Goal: Information Seeking & Learning: Check status

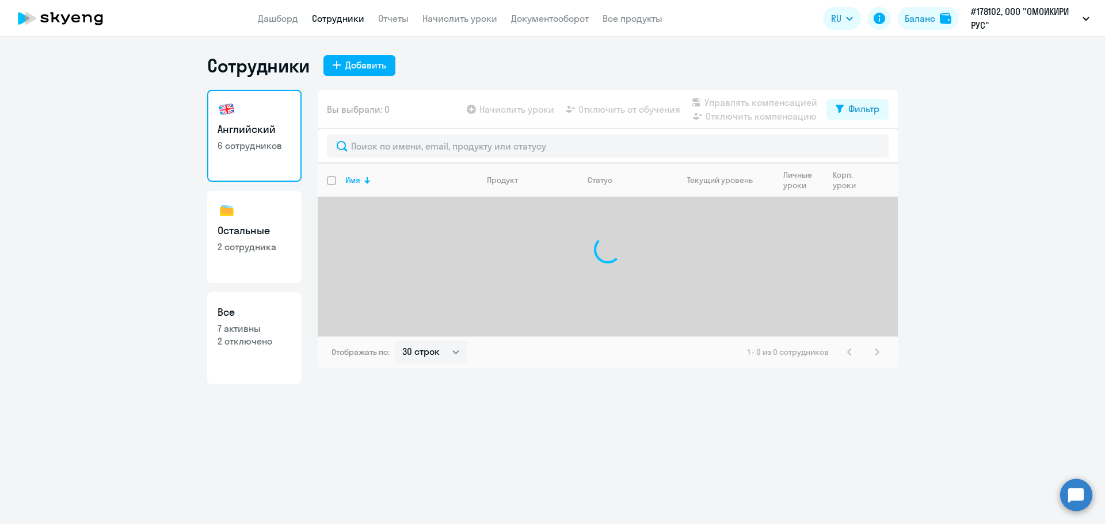
select select "30"
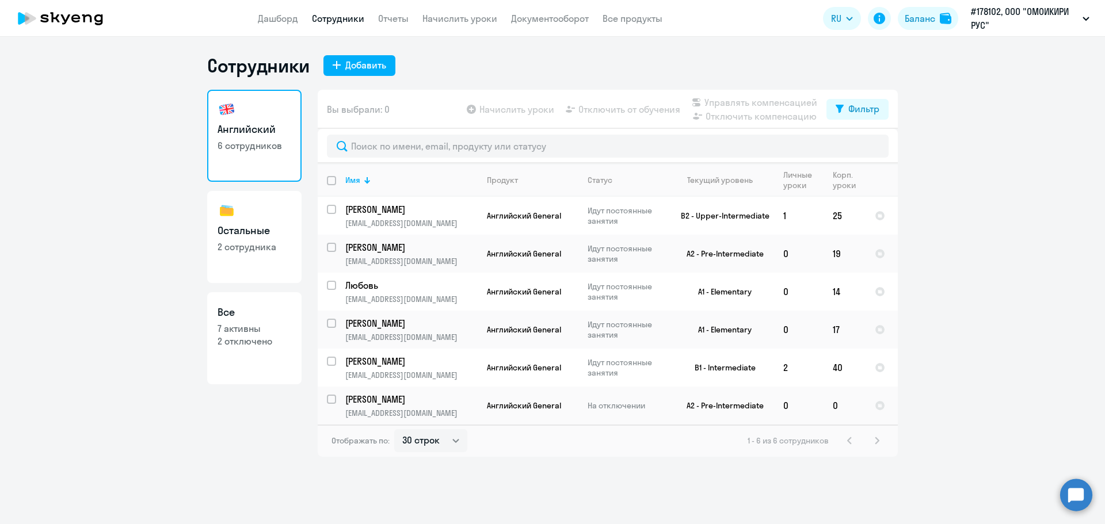
click at [258, 313] on h3 "Все" at bounding box center [255, 312] width 74 height 15
select select "30"
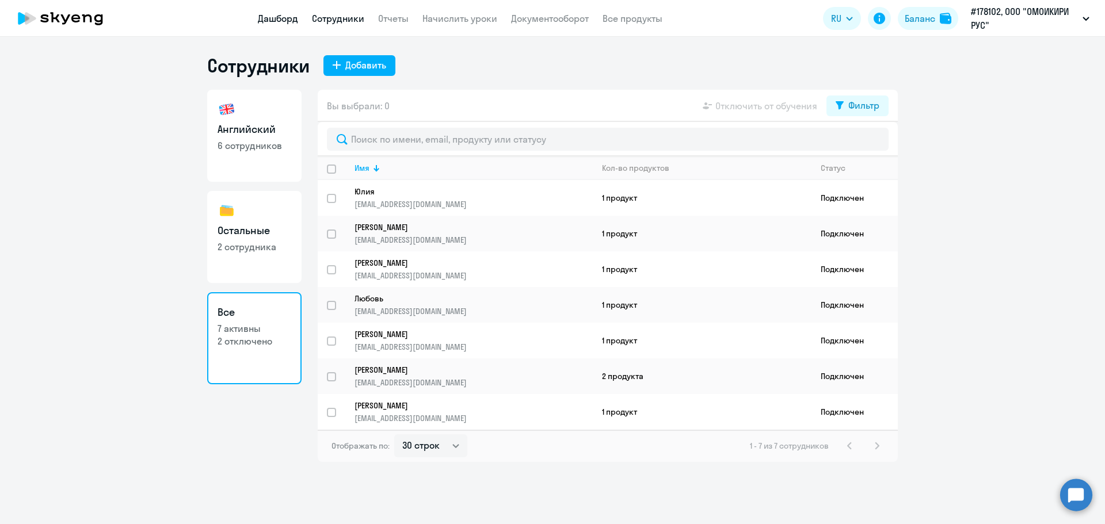
click at [280, 18] on link "Дашборд" at bounding box center [278, 19] width 40 height 12
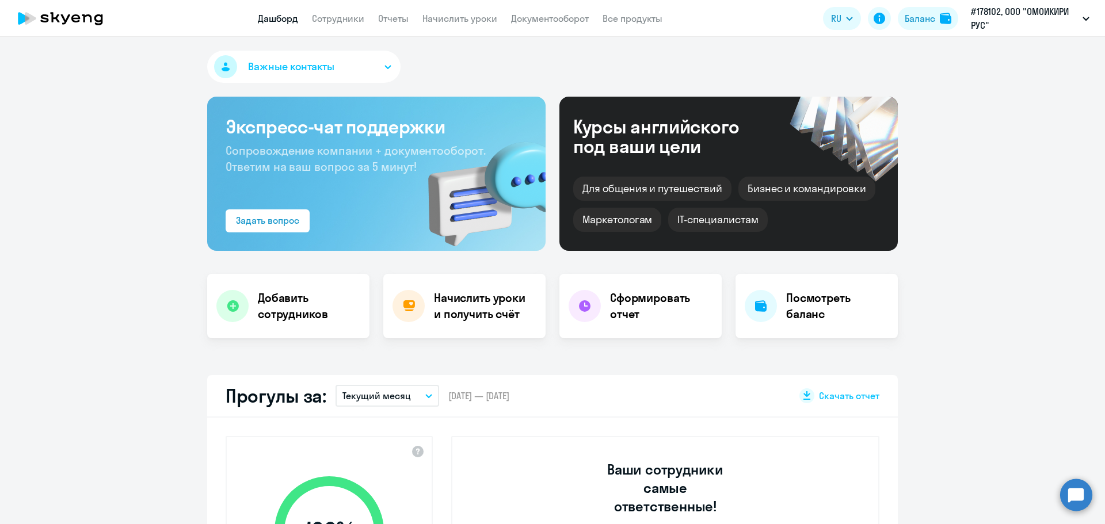
select select "30"
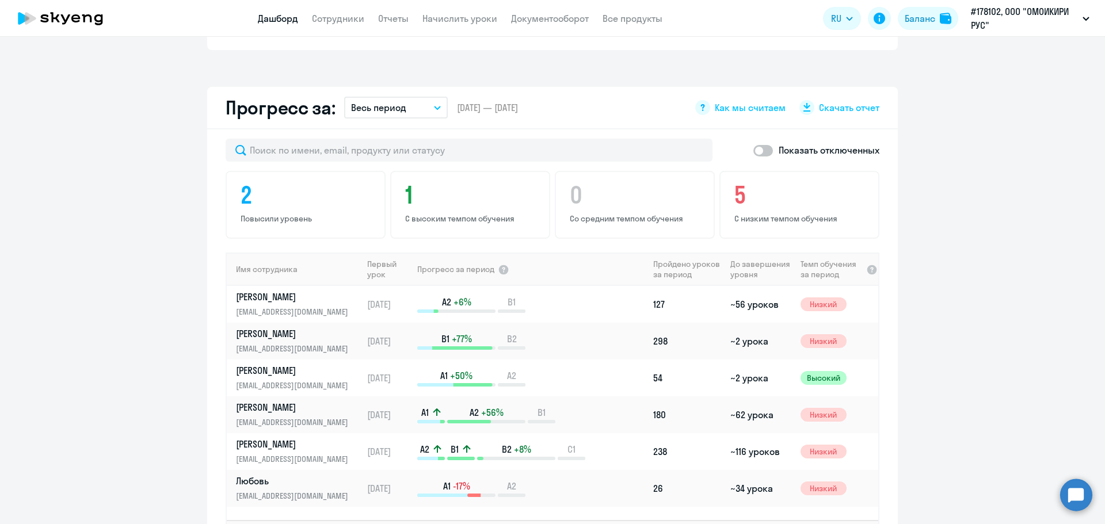
scroll to position [628, 0]
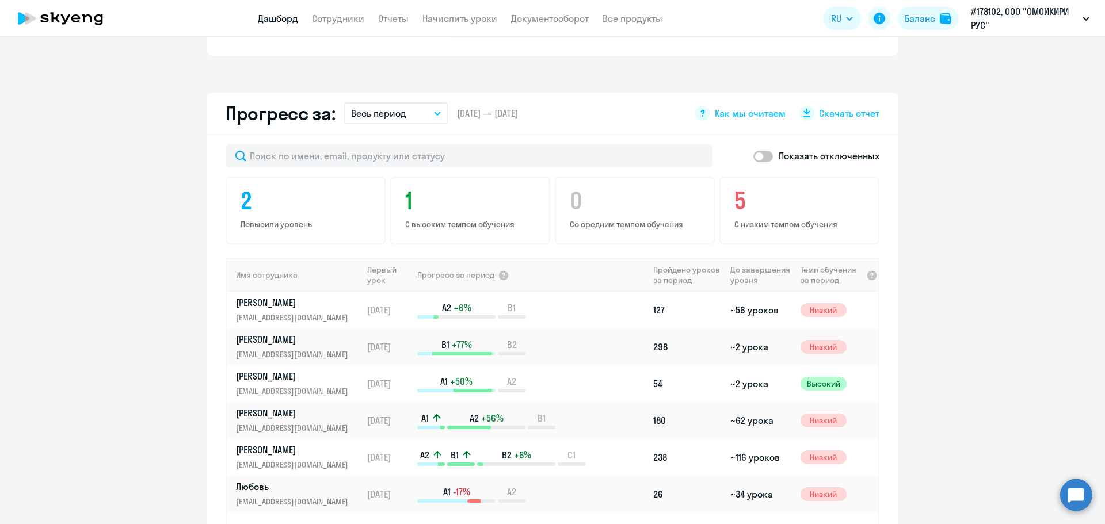
click at [434, 102] on button "Весь период" at bounding box center [396, 113] width 104 height 22
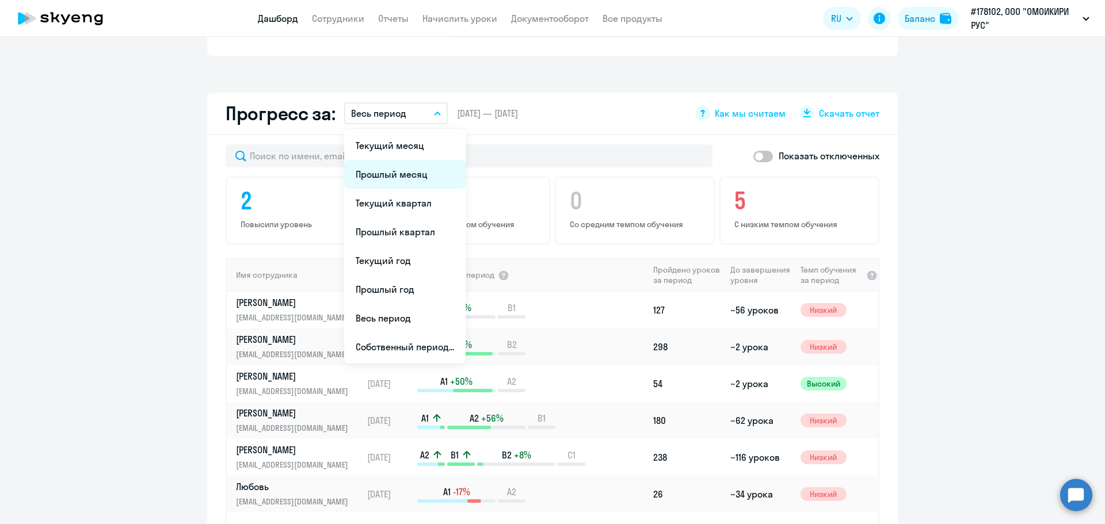
click at [397, 160] on li "Прошлый месяц" at bounding box center [404, 174] width 121 height 29
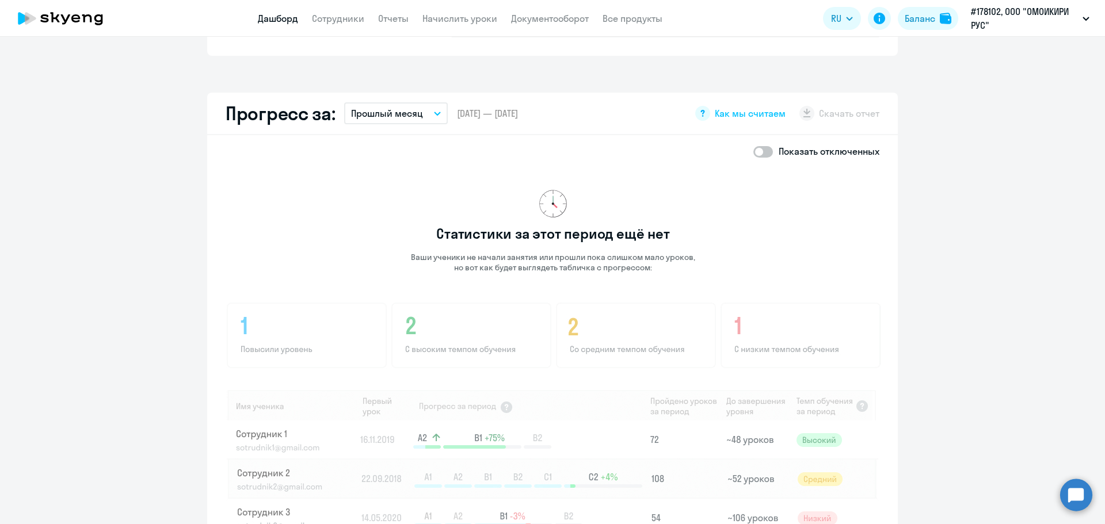
click at [429, 102] on button "Прошлый месяц" at bounding box center [396, 113] width 104 height 22
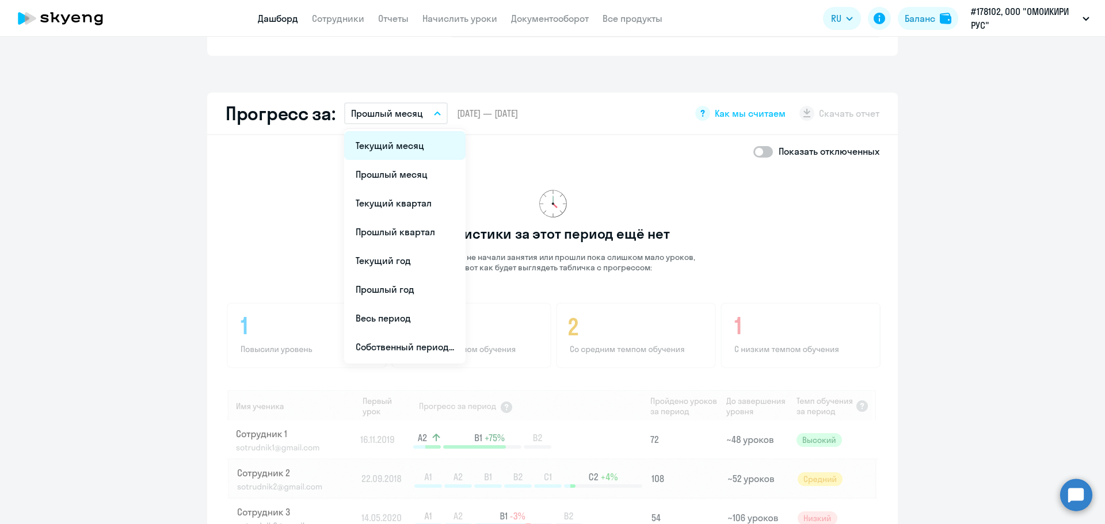
click at [399, 132] on li "Текущий месяц" at bounding box center [404, 145] width 121 height 29
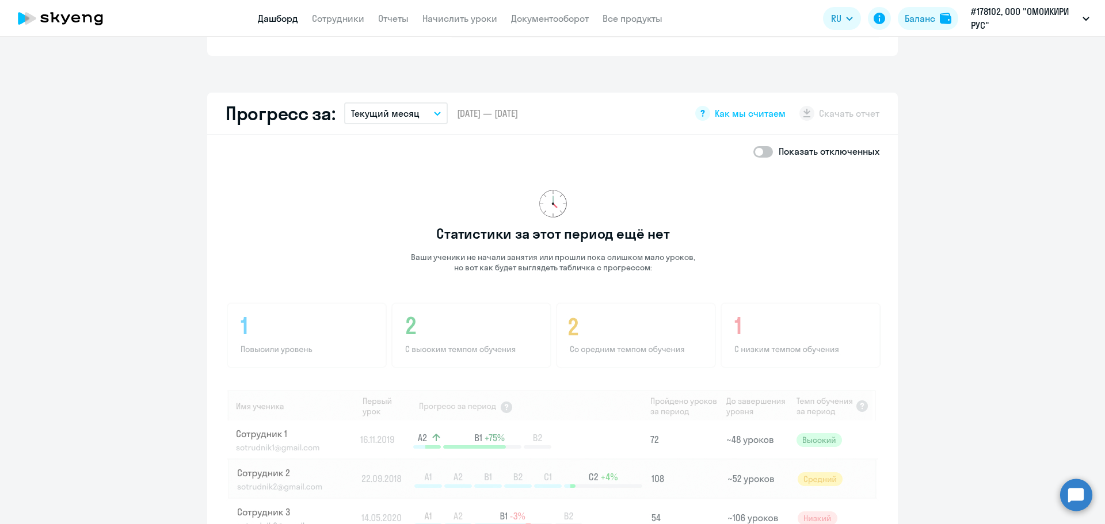
click at [434, 112] on icon "button" at bounding box center [437, 114] width 7 height 4
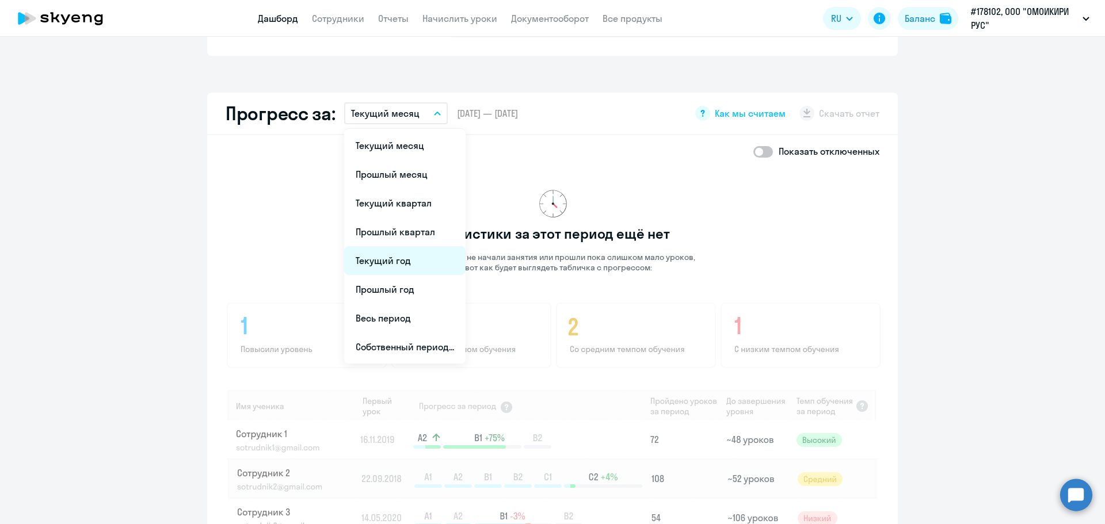
click at [401, 246] on li "Текущий год" at bounding box center [404, 260] width 121 height 29
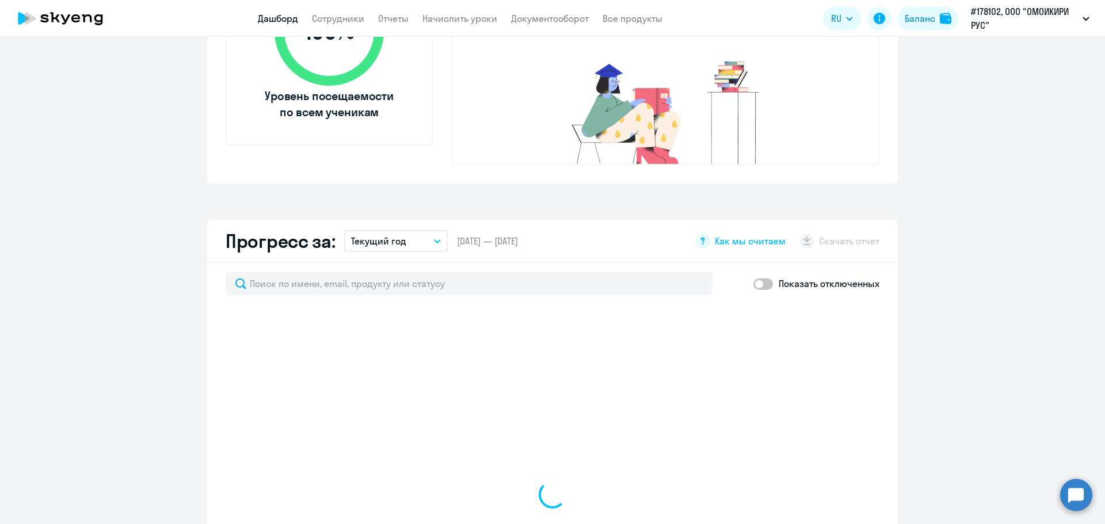
scroll to position [338, 0]
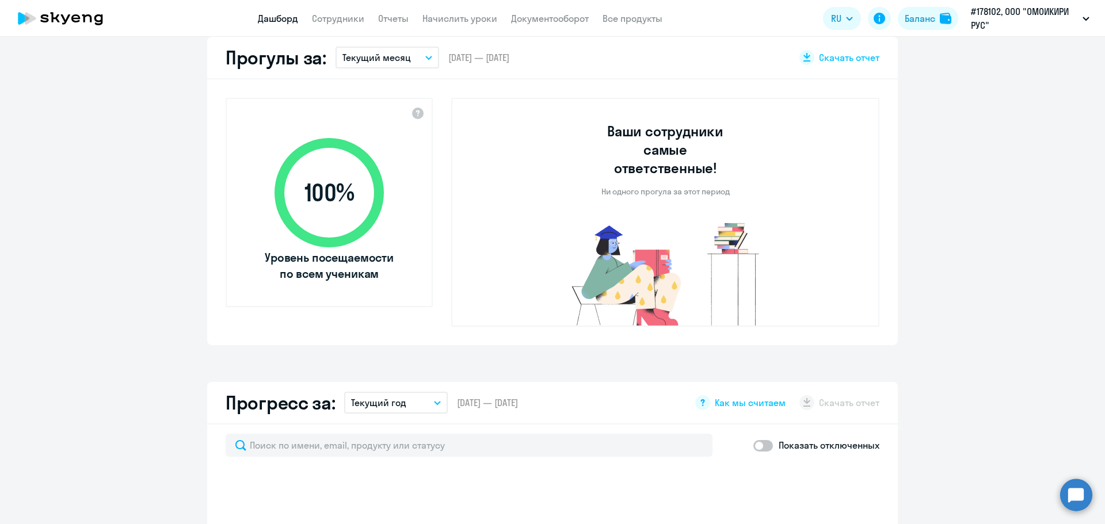
select select "30"
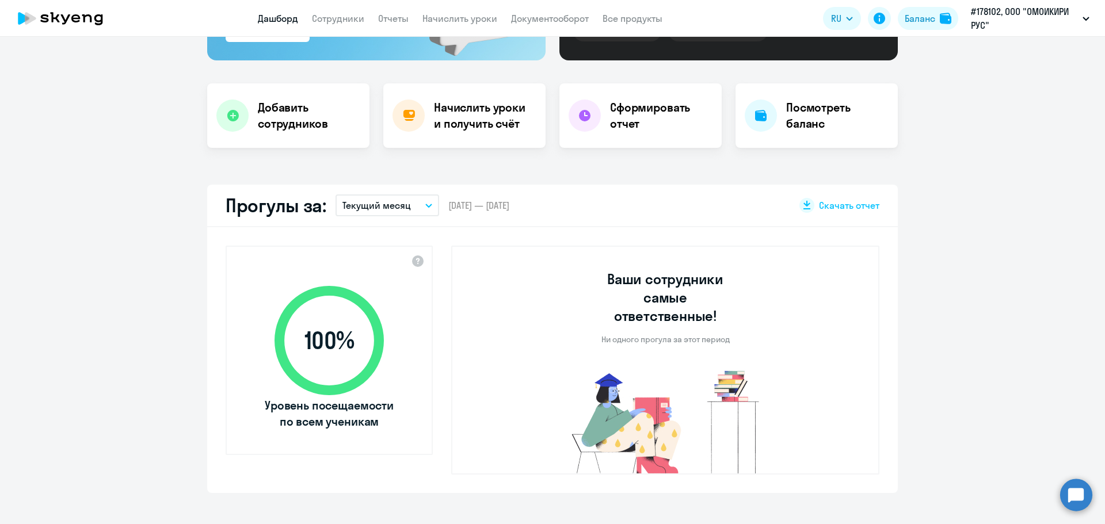
scroll to position [0, 0]
